Goal: Check status

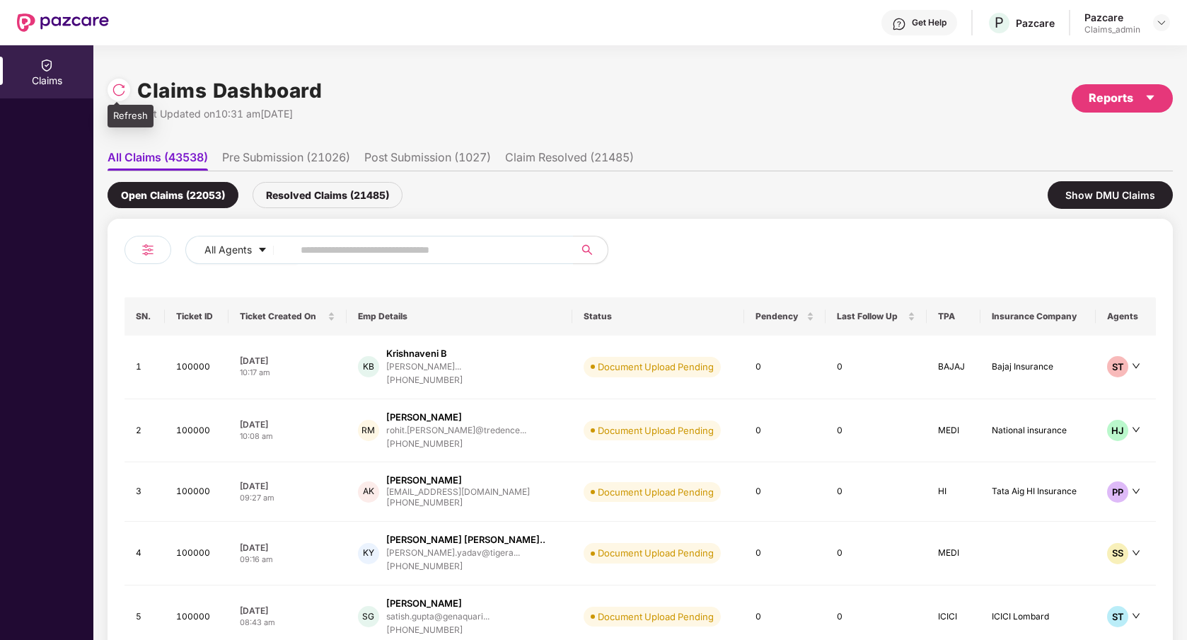
click at [124, 92] on img at bounding box center [119, 90] width 14 height 14
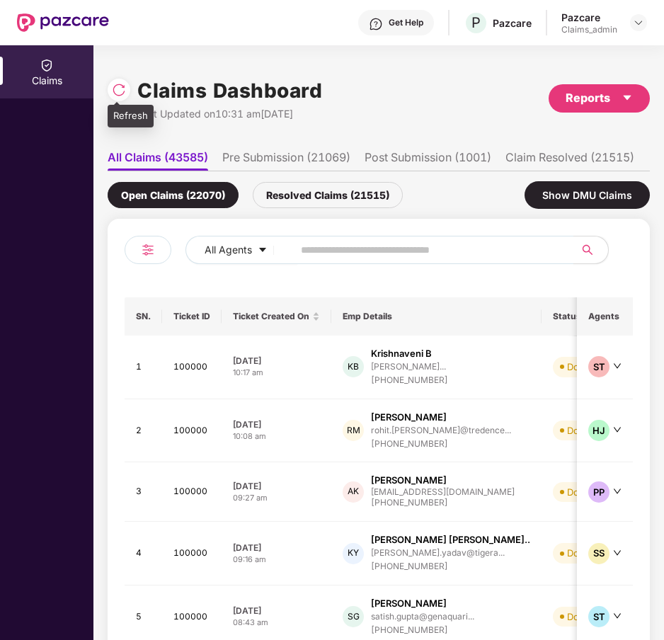
click at [119, 96] on img at bounding box center [119, 90] width 14 height 14
click at [271, 163] on li "Pre Submission (21069)" at bounding box center [286, 160] width 128 height 21
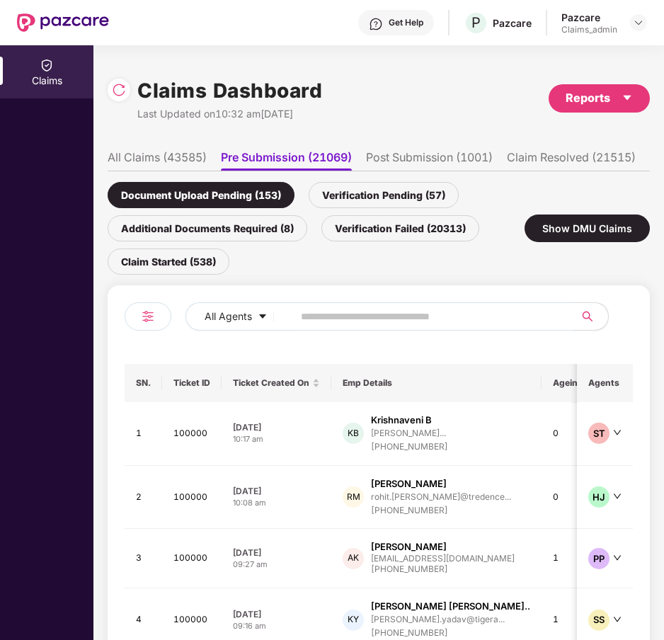
click at [391, 158] on li "Post Submission (1001)" at bounding box center [429, 160] width 127 height 21
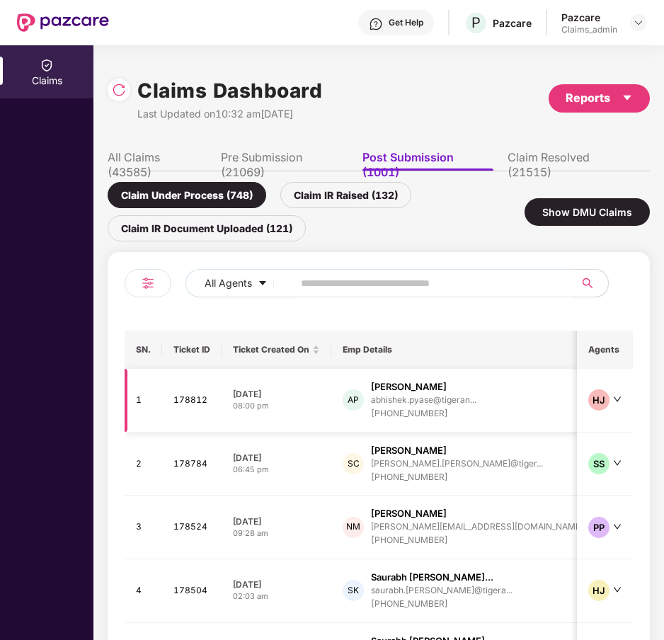
click at [319, 413] on td "[DATE] 08:00 pm" at bounding box center [276, 401] width 110 height 64
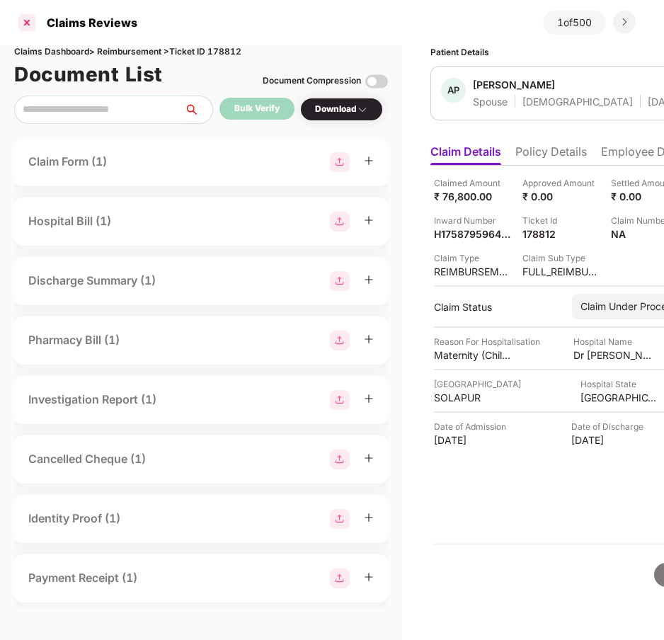
click at [31, 26] on div at bounding box center [27, 22] width 23 height 23
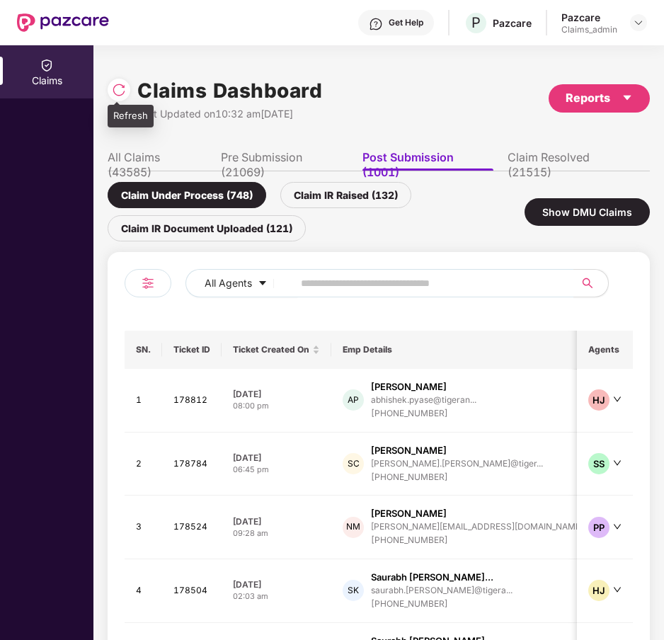
click at [122, 91] on img at bounding box center [119, 90] width 14 height 14
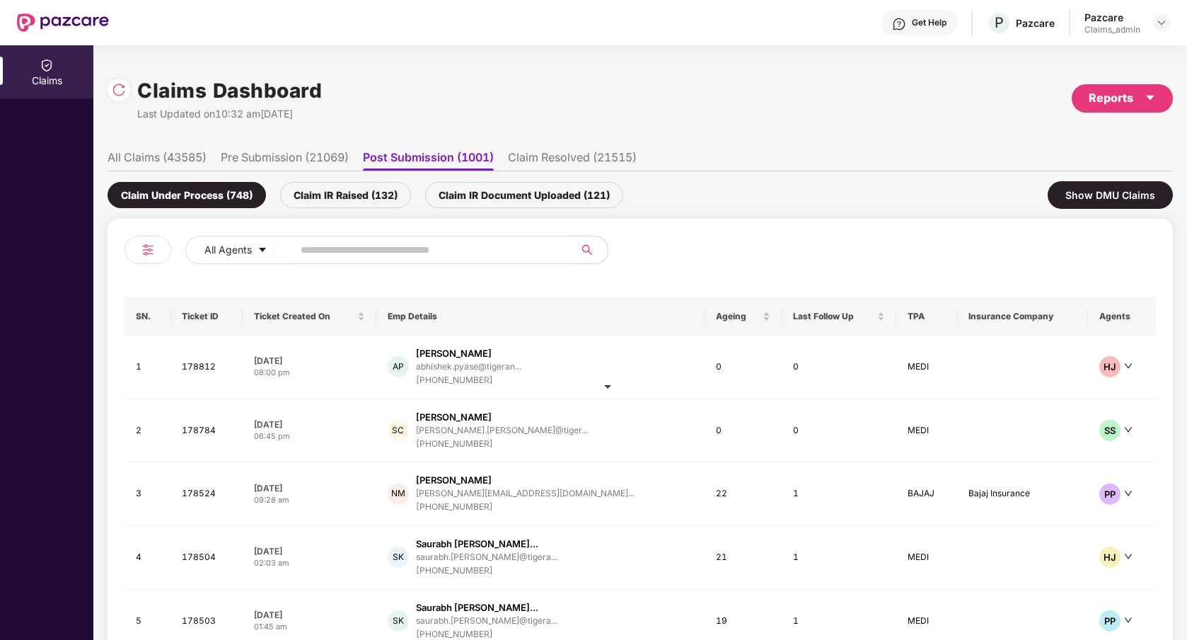
click at [875, 109] on div "Claims Dashboard Last Updated on 10:32 am[DATE] Reports" at bounding box center [641, 98] width 1066 height 75
